Goal: Task Accomplishment & Management: Use online tool/utility

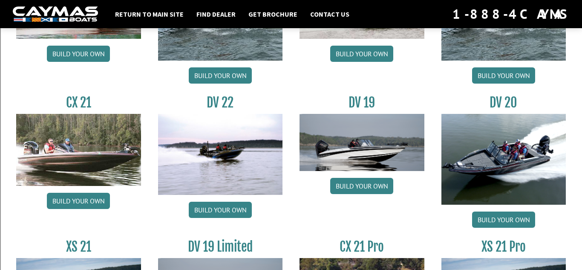
scroll to position [955, 0]
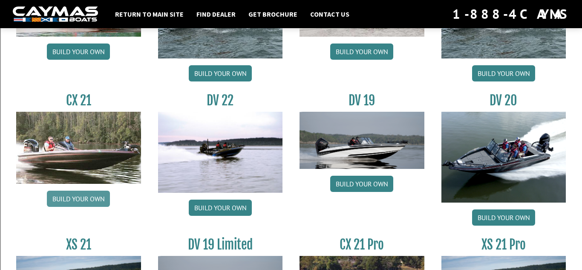
click at [94, 200] on link "Build your own" at bounding box center [78, 199] width 63 height 16
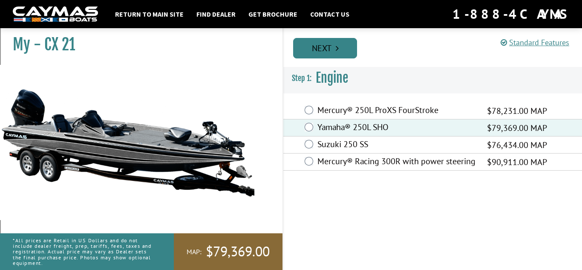
click at [324, 50] on link "Next" at bounding box center [325, 48] width 64 height 20
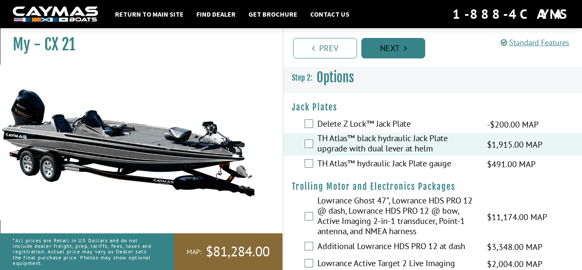
click at [376, 57] on link "Next" at bounding box center [394, 48] width 64 height 20
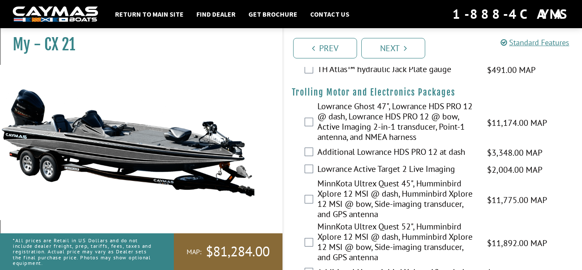
scroll to position [98, 0]
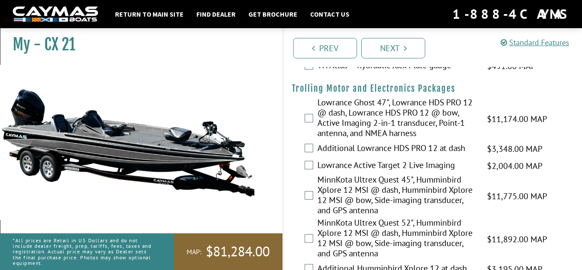
click at [381, 117] on label "Lowrance Ghost 47", Lowrance HDS PRO 12 @ dash, Lowrance HDS PRO 12 @ bow, Acti…" at bounding box center [397, 118] width 159 height 43
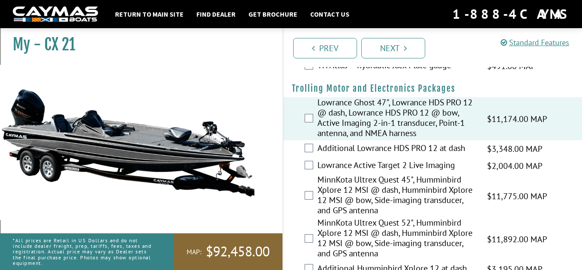
click at [272, 188] on div "My - CX 21" at bounding box center [136, 159] width 291 height 270
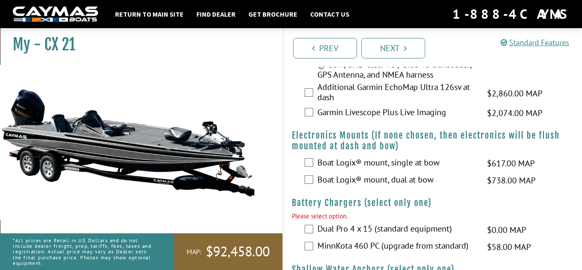
scroll to position [354, 0]
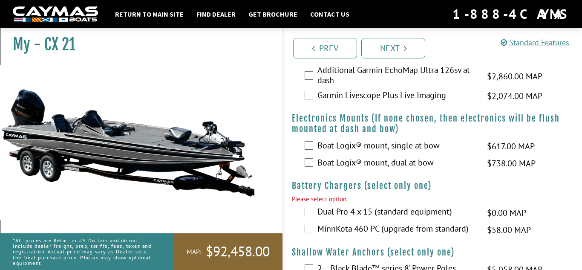
click at [408, 172] on div "Boat Logix® mount, dual at bow $738.00 MAP $872.00 MSRP" at bounding box center [432, 163] width 299 height 17
click at [408, 170] on label "Boat Logix® mount, dual at bow" at bounding box center [397, 163] width 159 height 12
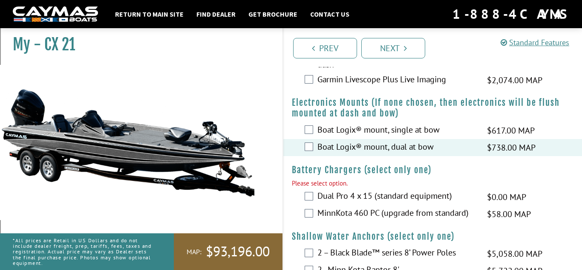
scroll to position [371, 0]
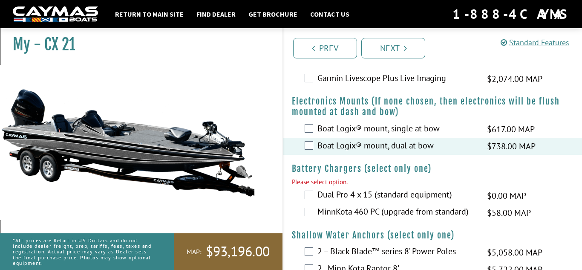
click at [385, 219] on label "MinnKota 460 PC (upgrade from standard)" at bounding box center [397, 212] width 159 height 12
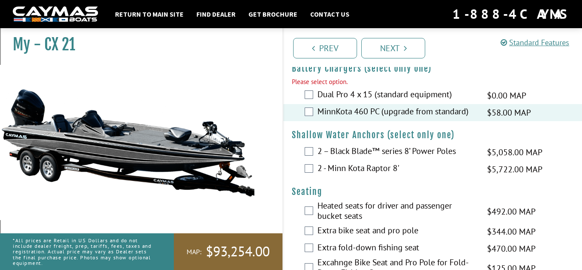
scroll to position [473, 0]
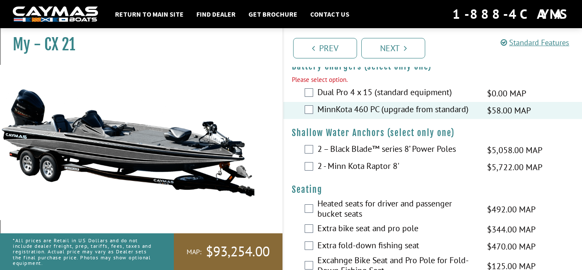
click at [380, 156] on label "2 – Black Blade™ series 8’ Power Poles" at bounding box center [397, 150] width 159 height 12
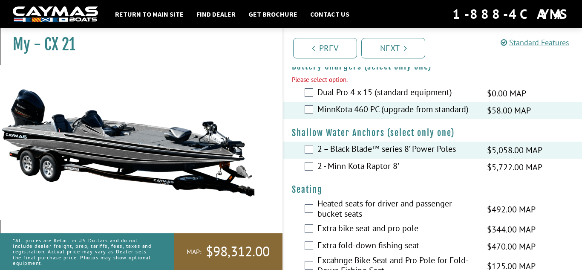
click at [371, 195] on h4 "Seating" at bounding box center [433, 189] width 282 height 11
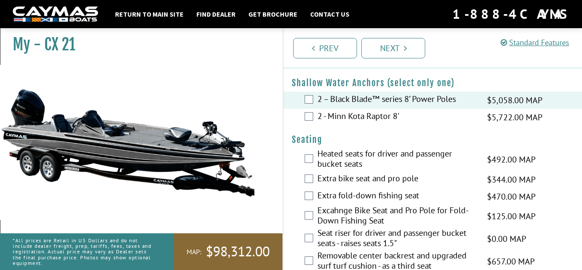
scroll to position [524, 0]
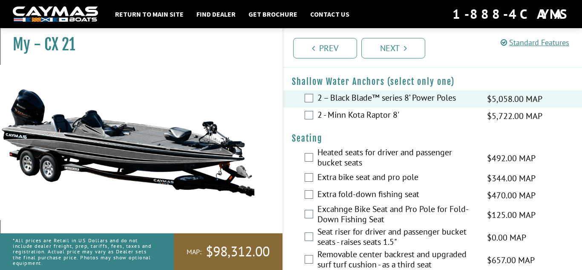
click at [354, 168] on label "Heated seats for driver and passenger bucket seats" at bounding box center [397, 158] width 159 height 23
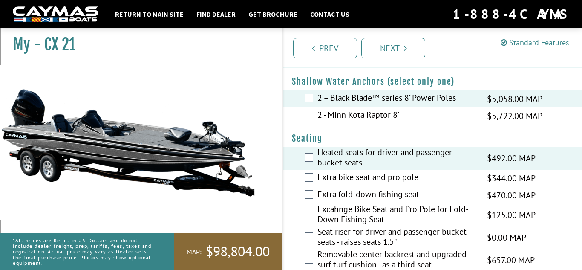
click at [269, 187] on div "My - CX 21" at bounding box center [136, 159] width 291 height 270
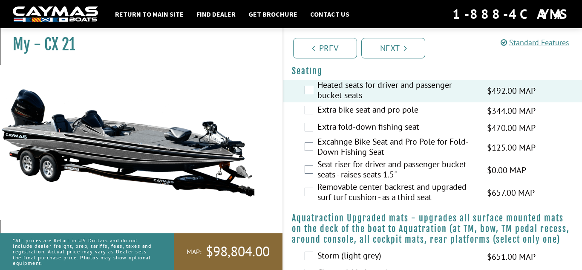
scroll to position [593, 0]
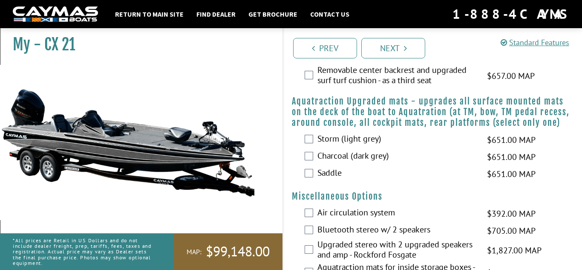
scroll to position [729, 0]
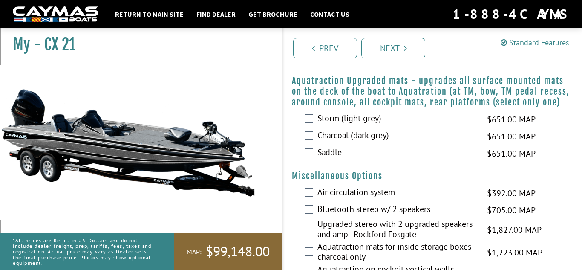
click at [344, 142] on label "Charcoal (dark grey)" at bounding box center [397, 136] width 159 height 12
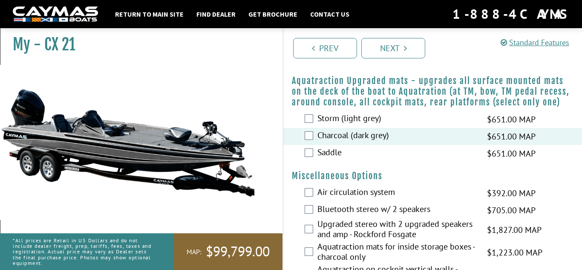
click at [247, 180] on img at bounding box center [128, 142] width 256 height 155
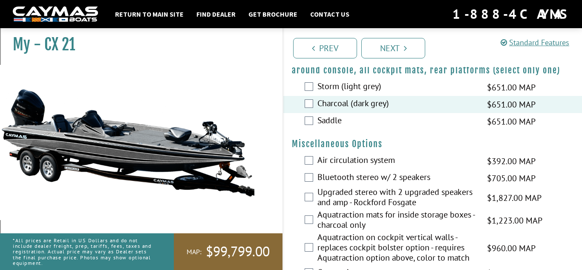
scroll to position [763, 0]
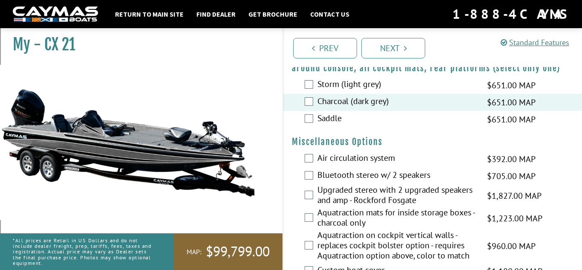
click at [344, 165] on label "Air circulation system" at bounding box center [397, 159] width 159 height 12
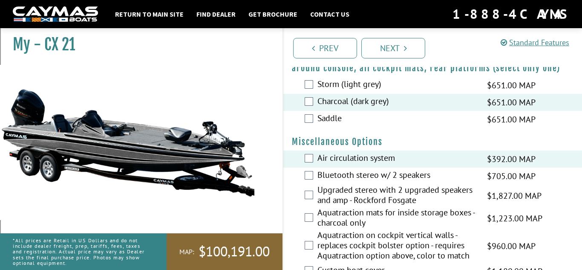
click at [345, 180] on label "Bluetooth stereo w/ 2 speakers" at bounding box center [397, 176] width 159 height 12
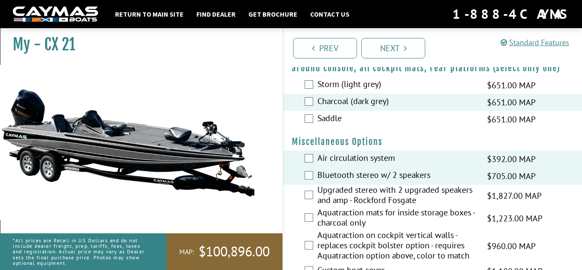
click at [342, 207] on label "Upgraded stereo with 2 upgraded speakers and amp - Rockford Fosgate" at bounding box center [397, 196] width 159 height 23
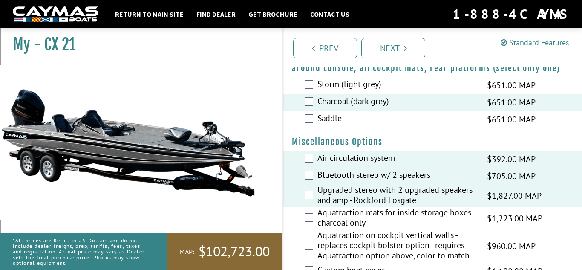
click at [269, 214] on div "My - CX 21" at bounding box center [136, 159] width 291 height 270
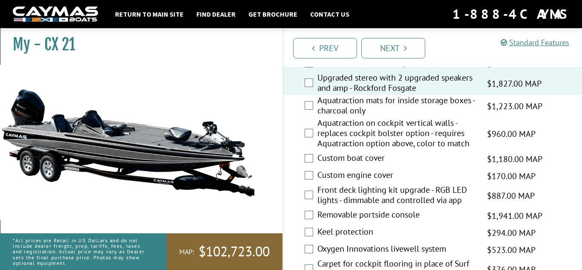
scroll to position [882, 0]
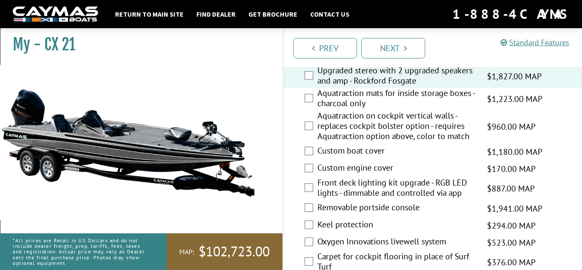
click at [355, 158] on label "Custom boat cover" at bounding box center [397, 151] width 159 height 12
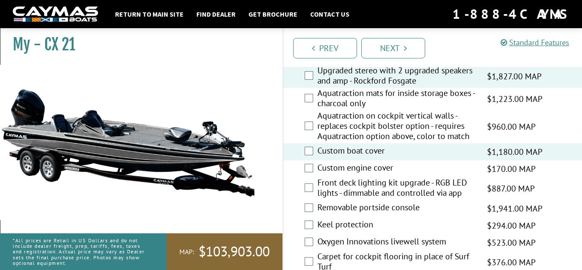
click at [354, 175] on label "Custom engine cover" at bounding box center [397, 168] width 159 height 12
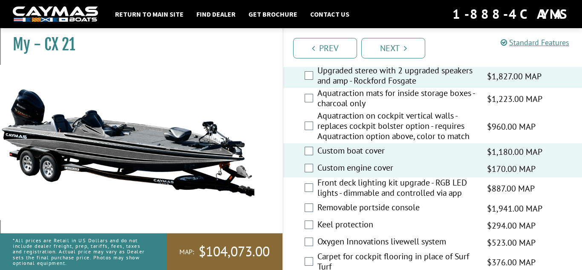
click at [347, 200] on label "Front deck lighting kit upgrade - RGB LED lights - dimmable and controlled via …" at bounding box center [397, 188] width 159 height 23
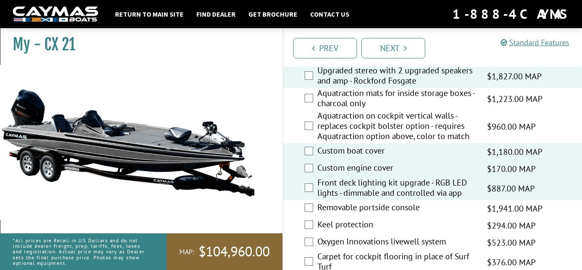
click at [246, 205] on img at bounding box center [128, 142] width 256 height 155
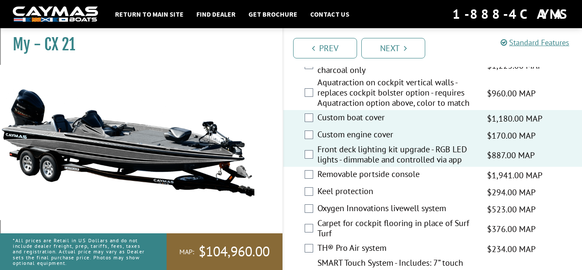
scroll to position [917, 0]
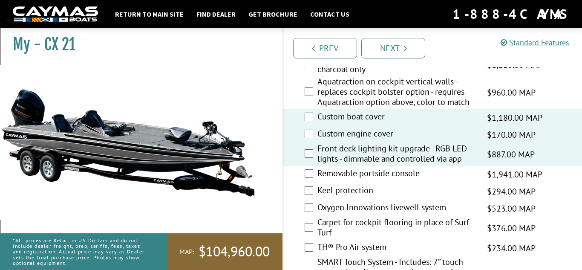
click at [326, 180] on label "Removable portside console" at bounding box center [397, 174] width 159 height 12
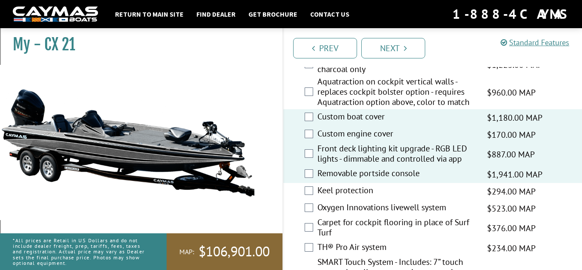
click at [322, 214] on label "Oxygen Innovations livewell system" at bounding box center [397, 208] width 159 height 12
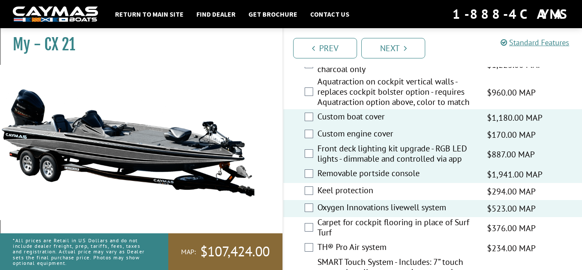
click at [278, 214] on div "My - CX 21" at bounding box center [136, 159] width 291 height 270
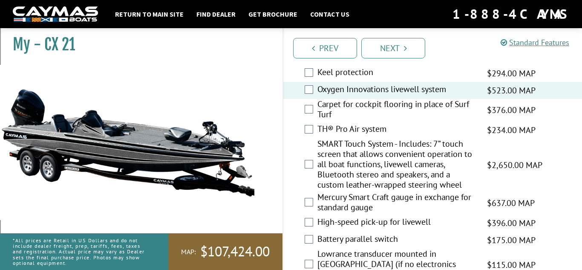
scroll to position [1036, 0]
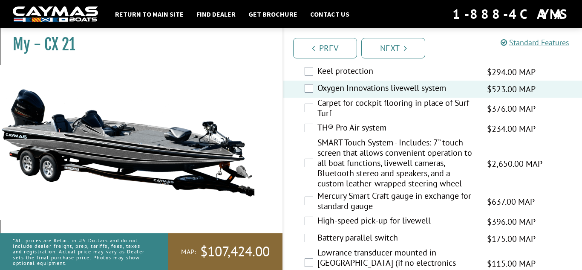
click at [355, 209] on label "Mercury Smart Craft gauge in exchange for standard gauge" at bounding box center [397, 202] width 159 height 23
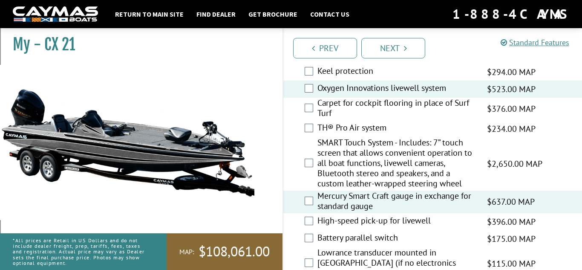
click at [349, 228] on label "High-speed pick-up for livewell" at bounding box center [397, 221] width 159 height 12
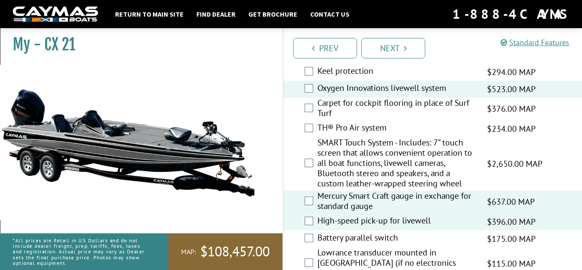
click at [347, 245] on label "Battery parallel switch" at bounding box center [397, 238] width 159 height 12
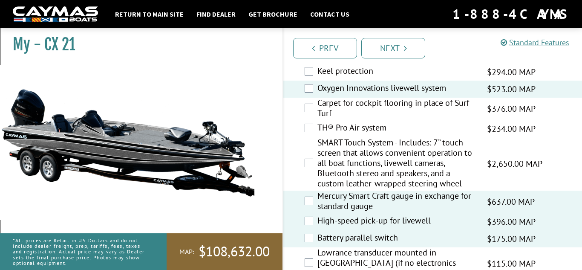
click at [279, 202] on div "My - CX 21" at bounding box center [136, 159] width 291 height 270
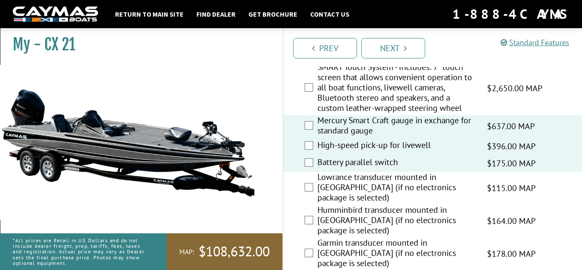
scroll to position [1155, 0]
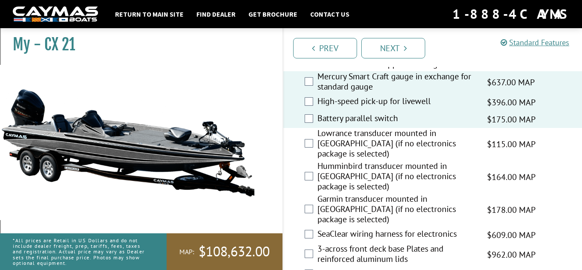
click at [347, 143] on label "Lowrance transducer mounted in [GEOGRAPHIC_DATA] (if no electronics package is …" at bounding box center [397, 144] width 159 height 33
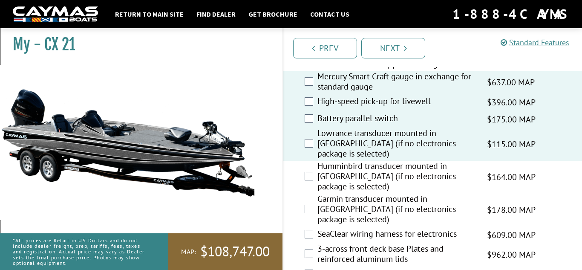
click at [351, 149] on label "Lowrance transducer mounted in [GEOGRAPHIC_DATA] (if no electronics package is …" at bounding box center [397, 144] width 159 height 33
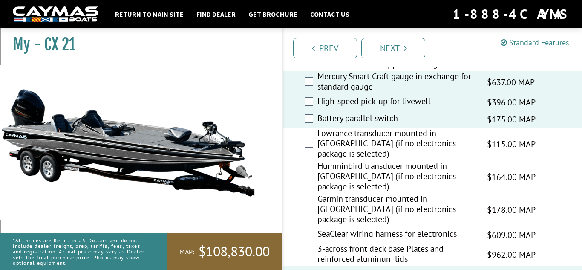
click at [259, 212] on div "My - CX 21" at bounding box center [136, 159] width 291 height 270
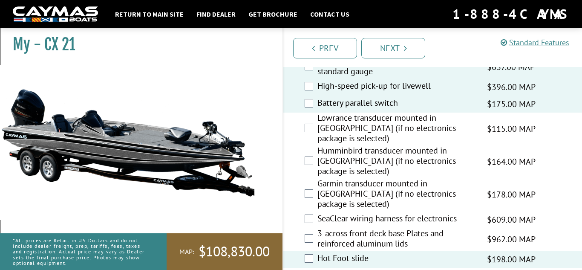
scroll to position [1172, 0]
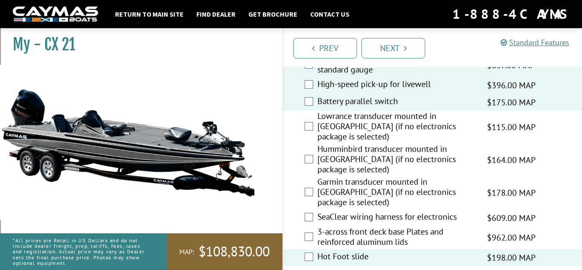
click at [247, 217] on img at bounding box center [128, 142] width 256 height 155
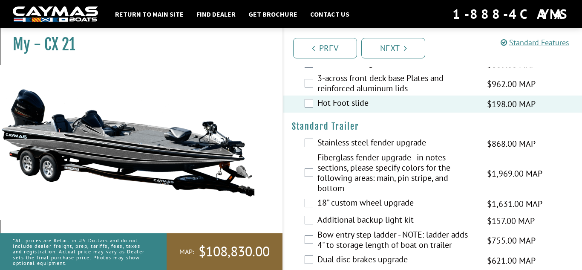
scroll to position [1343, 0]
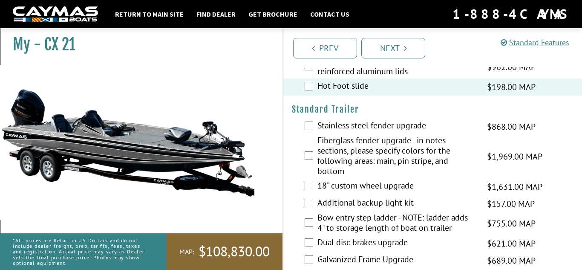
click at [350, 120] on label "Stainless steel fender upgrade" at bounding box center [397, 126] width 159 height 12
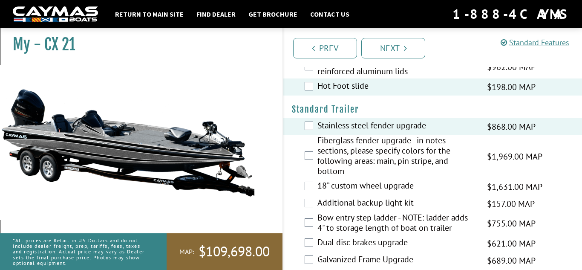
click at [350, 135] on label "Fiberglass fender upgrade - in notes sections, please specify colors for the fo…" at bounding box center [397, 156] width 159 height 43
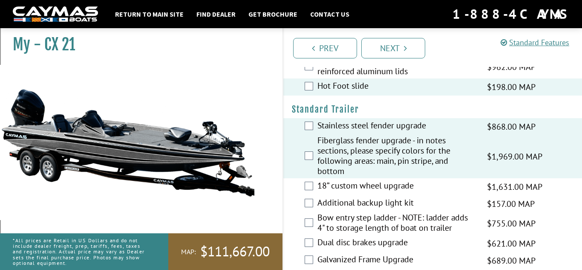
click at [344, 120] on label "Stainless steel fender upgrade" at bounding box center [397, 126] width 159 height 12
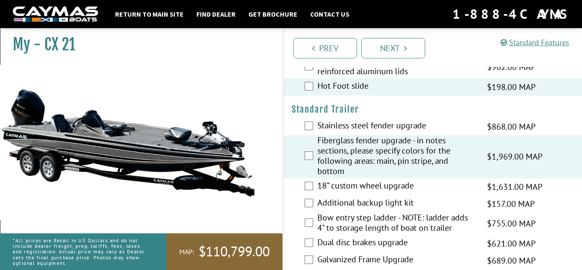
click at [290, 178] on div "18” custom wheel upgrade $1,631.00 MAP $1,926.00 MSRP" at bounding box center [432, 186] width 299 height 17
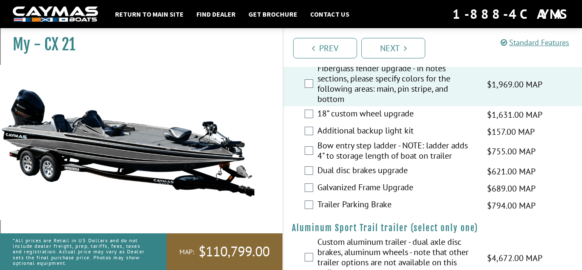
scroll to position [1420, 0]
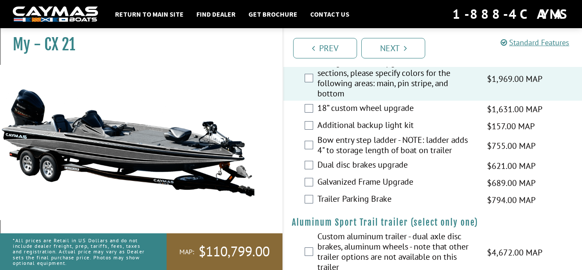
click at [327, 233] on label "Custom aluminum trailer - dual axle disc brakes, aluminum wheels - note that ot…" at bounding box center [397, 252] width 159 height 43
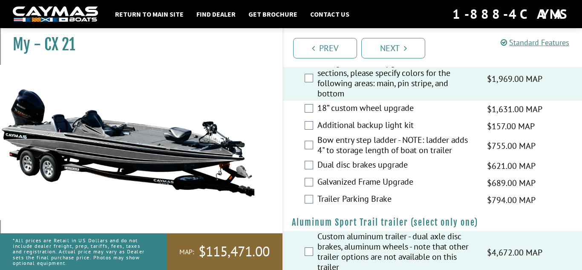
click at [316, 234] on div "Custom aluminum trailer - dual axle disc brakes, aluminum wheels - note that ot…" at bounding box center [432, 252] width 299 height 43
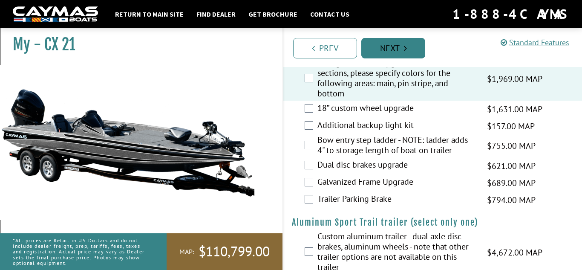
click at [390, 40] on link "Next" at bounding box center [394, 48] width 64 height 20
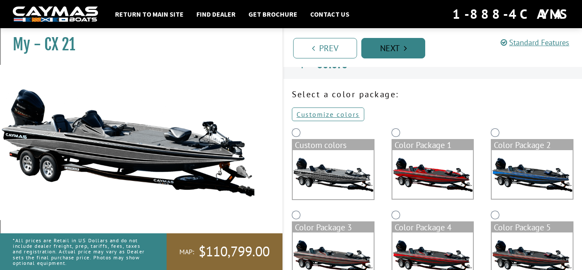
scroll to position [0, 0]
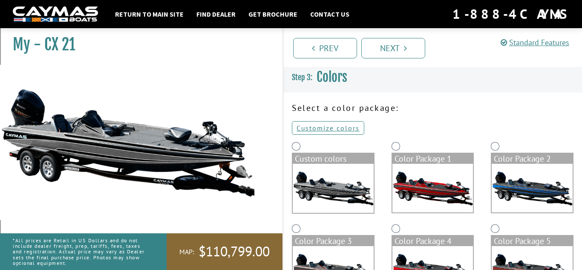
click at [469, 132] on p "Customize colors" at bounding box center [433, 128] width 282 height 10
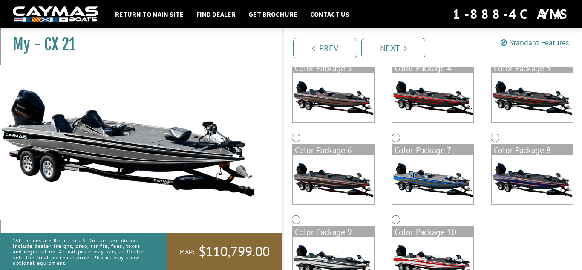
scroll to position [171, 0]
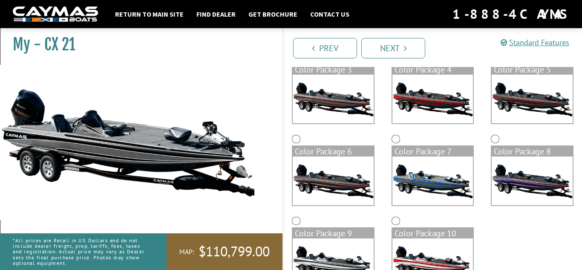
click at [345, 263] on img at bounding box center [333, 262] width 81 height 49
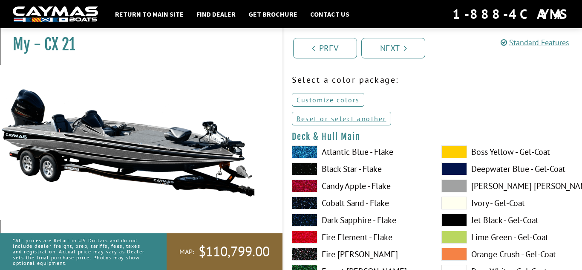
scroll to position [12, 0]
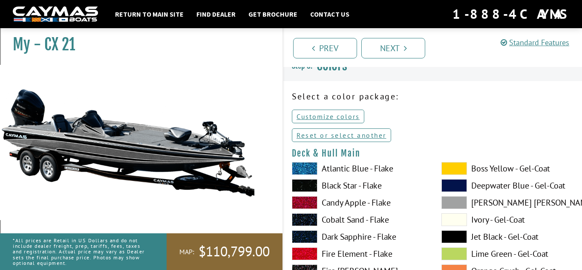
click at [309, 202] on span at bounding box center [305, 202] width 26 height 13
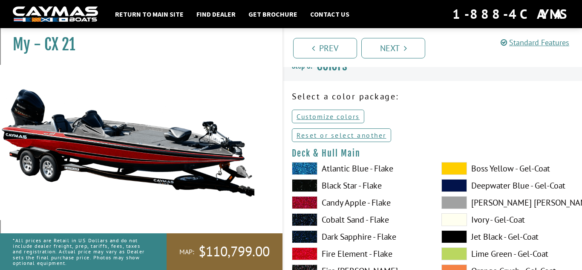
click at [309, 182] on span at bounding box center [305, 185] width 26 height 13
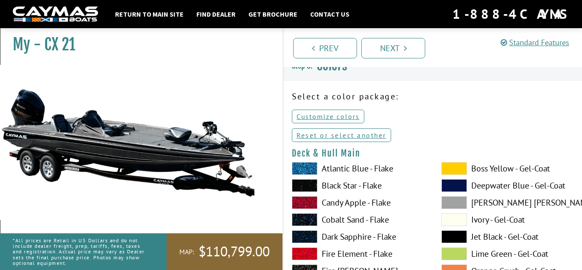
click at [456, 115] on p "Customize colors" at bounding box center [433, 116] width 282 height 10
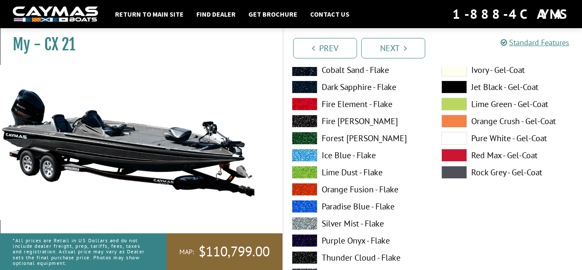
scroll to position [97, 0]
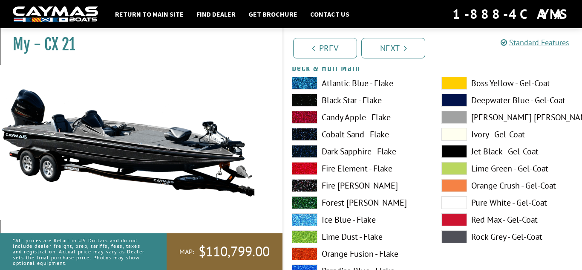
click at [443, 203] on span at bounding box center [455, 202] width 26 height 13
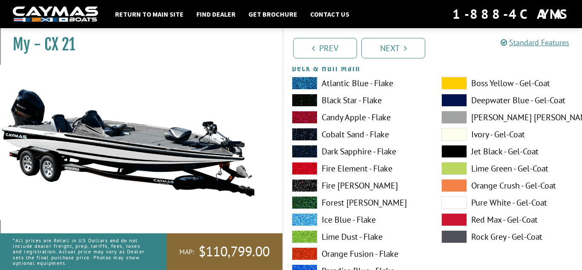
click at [418, 207] on label "Forest [PERSON_NAME]" at bounding box center [358, 202] width 133 height 13
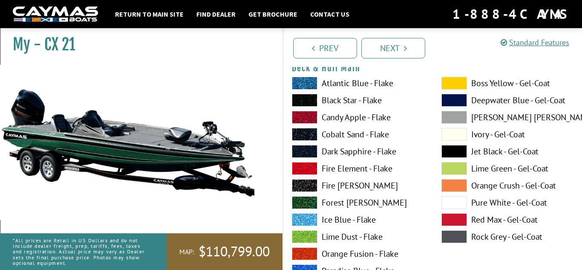
click at [460, 204] on span at bounding box center [455, 202] width 26 height 13
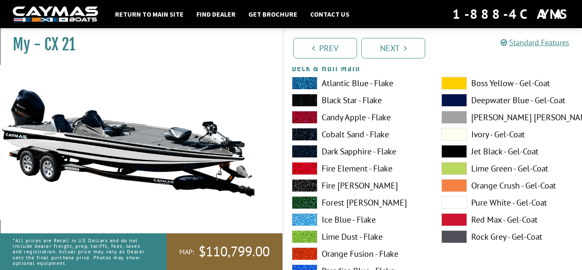
click at [563, 264] on div "Boss Yellow - Gel-Coat Deepwater Blue - Gel-Coat Dove Gray - Gel-Coat Ivory - G…" at bounding box center [508, 239] width 150 height 324
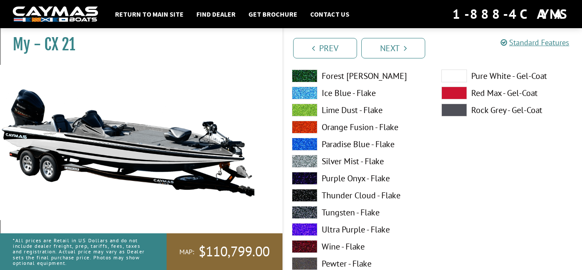
scroll to position [591, 0]
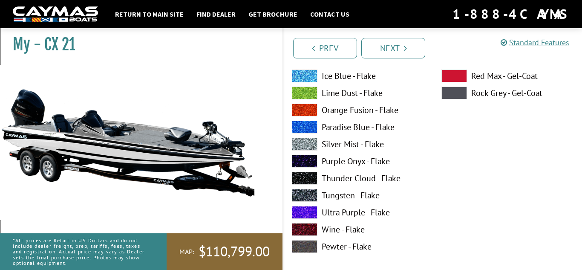
click at [300, 232] on span at bounding box center [305, 229] width 26 height 13
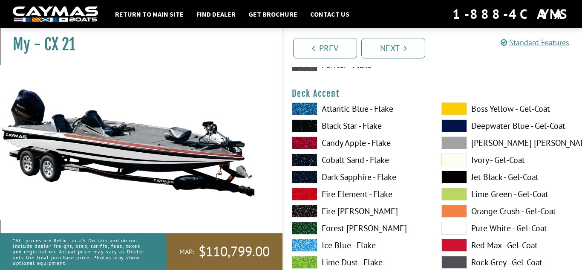
scroll to position [421, 0]
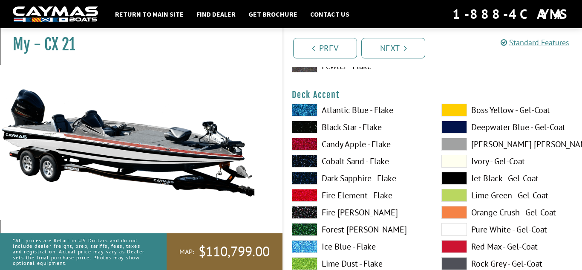
click at [304, 197] on span at bounding box center [305, 195] width 26 height 13
click at [301, 145] on span at bounding box center [305, 144] width 26 height 13
click at [305, 125] on span at bounding box center [305, 127] width 26 height 13
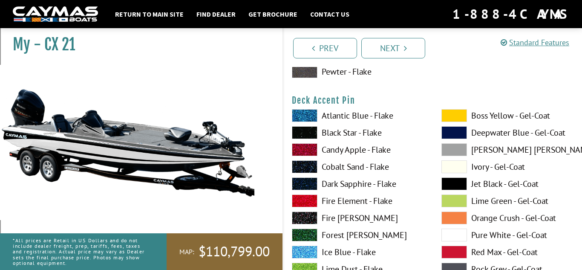
scroll to position [779, 0]
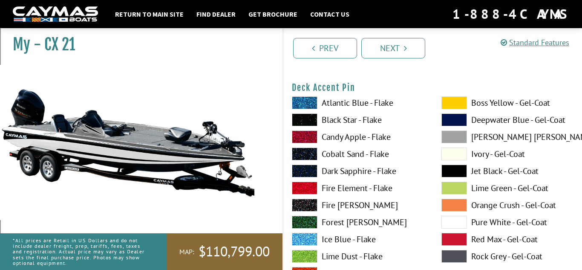
click at [366, 119] on label "Black Star - Flake" at bounding box center [358, 119] width 133 height 13
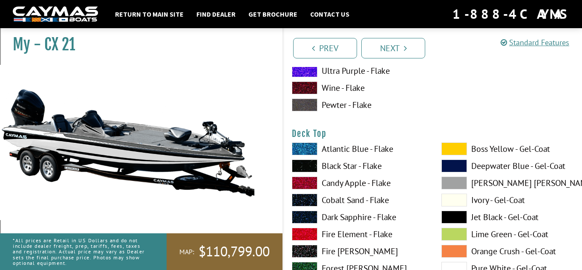
scroll to position [1103, 0]
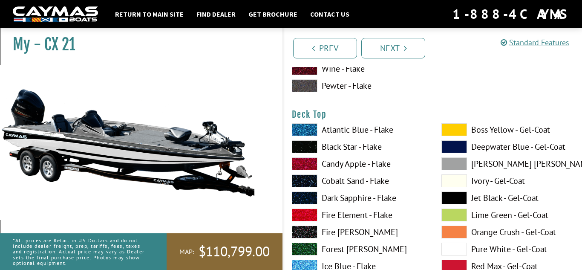
click at [357, 146] on label "Black Star - Flake" at bounding box center [358, 146] width 133 height 13
click at [451, 246] on span at bounding box center [455, 249] width 26 height 13
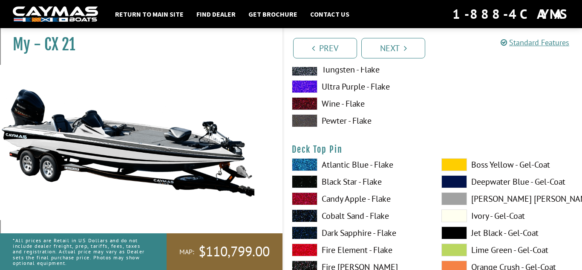
scroll to position [1444, 0]
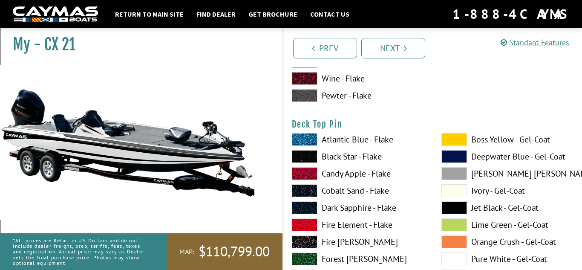
click at [304, 159] on span at bounding box center [305, 156] width 26 height 13
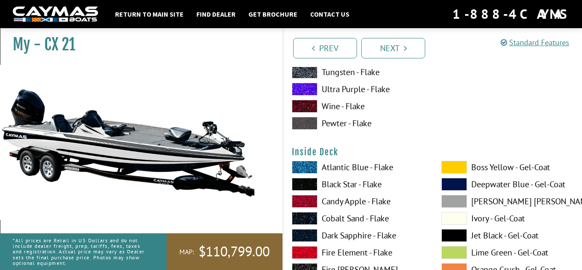
scroll to position [1768, 0]
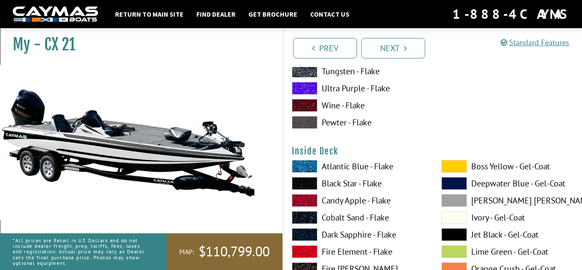
click at [310, 185] on span at bounding box center [305, 183] width 26 height 13
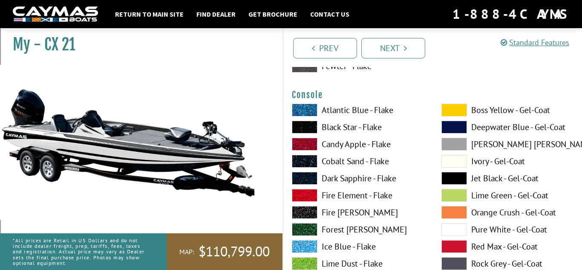
scroll to position [2194, 0]
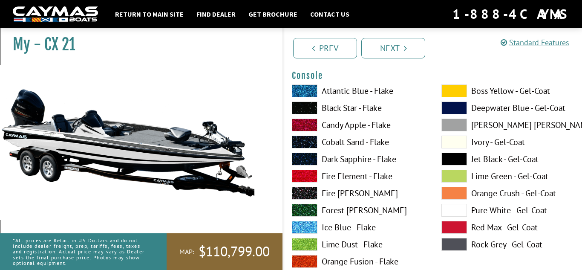
click at [308, 108] on span at bounding box center [305, 107] width 26 height 13
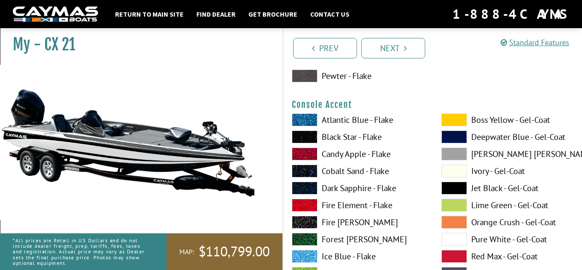
scroll to position [2535, 0]
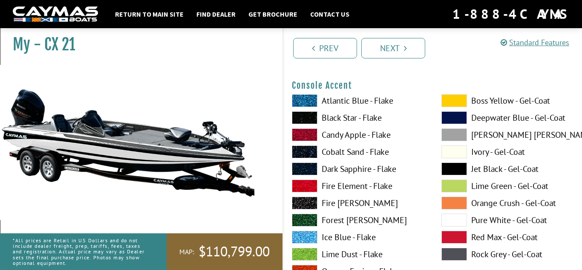
click at [304, 116] on span at bounding box center [305, 117] width 26 height 13
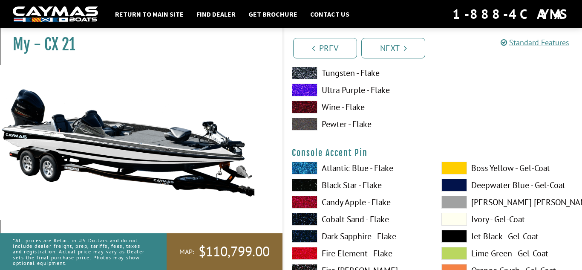
scroll to position [2842, 0]
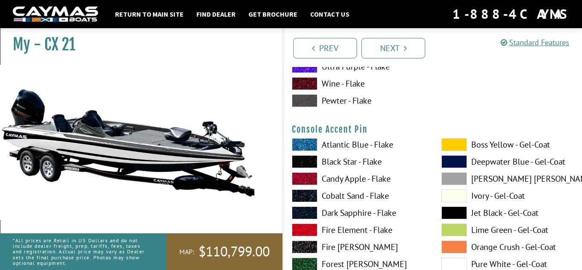
click at [302, 163] on span at bounding box center [305, 161] width 26 height 13
click at [453, 268] on span at bounding box center [455, 263] width 26 height 13
click at [294, 159] on span at bounding box center [305, 161] width 26 height 13
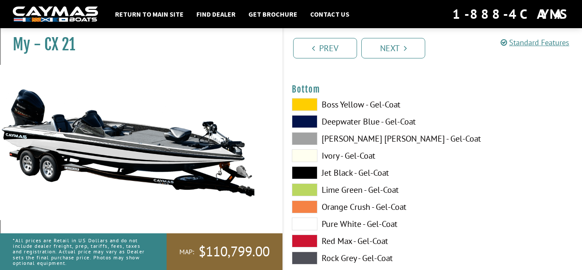
scroll to position [3251, 0]
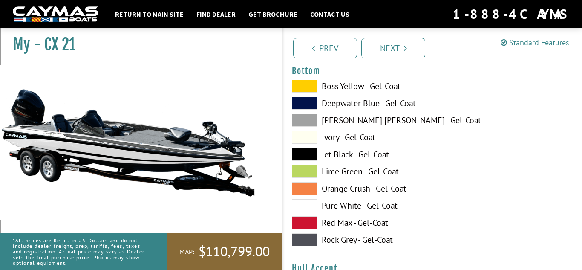
click at [300, 207] on span at bounding box center [305, 205] width 26 height 13
click at [304, 139] on span at bounding box center [305, 137] width 26 height 13
click at [307, 198] on div "Boss Yellow - Gel-Coat Deepwater Blue - Gel-Coat Dove Gray - Gel-Coat Ivory - G…" at bounding box center [358, 165] width 150 height 171
click at [307, 204] on span at bounding box center [305, 205] width 26 height 13
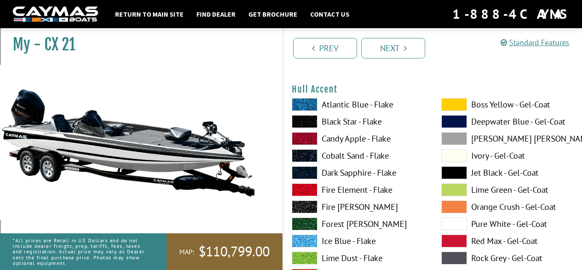
scroll to position [3439, 0]
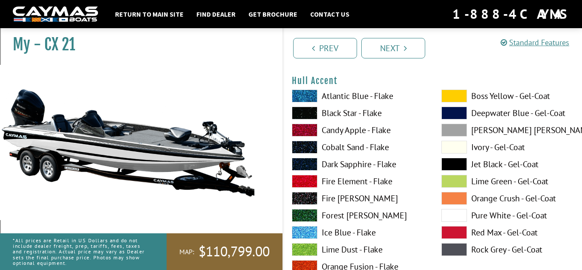
click at [450, 218] on span at bounding box center [455, 215] width 26 height 13
click at [318, 110] on label "Black Star - Flake" at bounding box center [358, 113] width 133 height 13
click at [218, 189] on img at bounding box center [128, 142] width 256 height 155
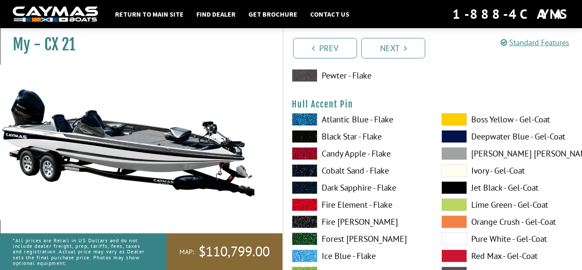
scroll to position [3797, 0]
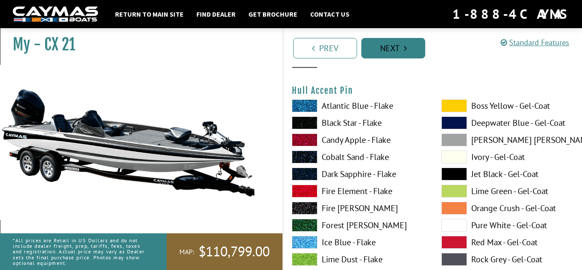
click at [390, 45] on link "Next" at bounding box center [394, 48] width 64 height 20
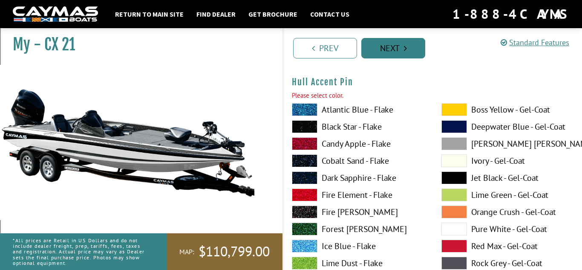
scroll to position [3811, 0]
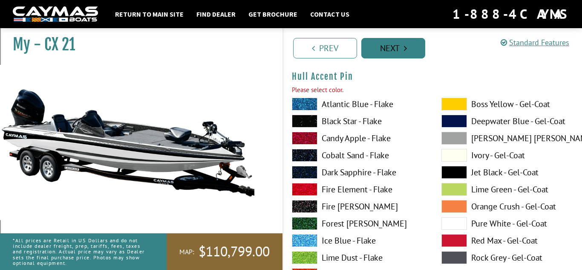
click at [390, 45] on link "Next" at bounding box center [394, 48] width 64 height 20
click at [301, 121] on span at bounding box center [305, 121] width 26 height 13
